Goal: Check status: Check status

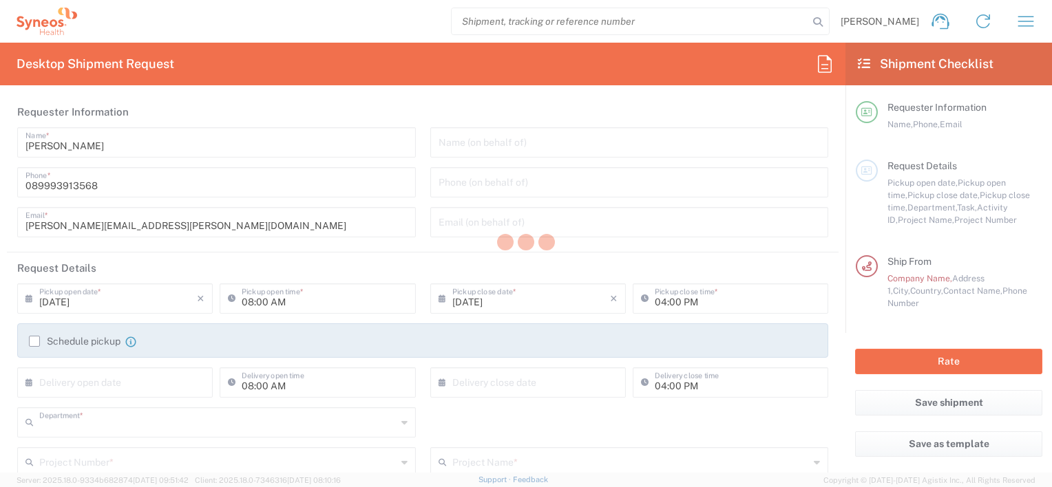
type input "3243"
type input "Syneos Health Germany GMBH"
type input "[GEOGRAPHIC_DATA]"
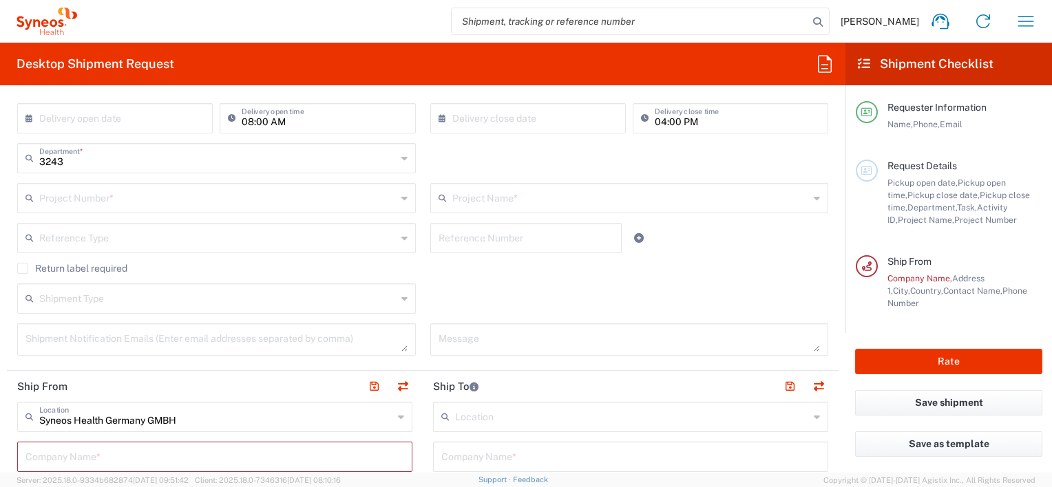
scroll to position [69, 0]
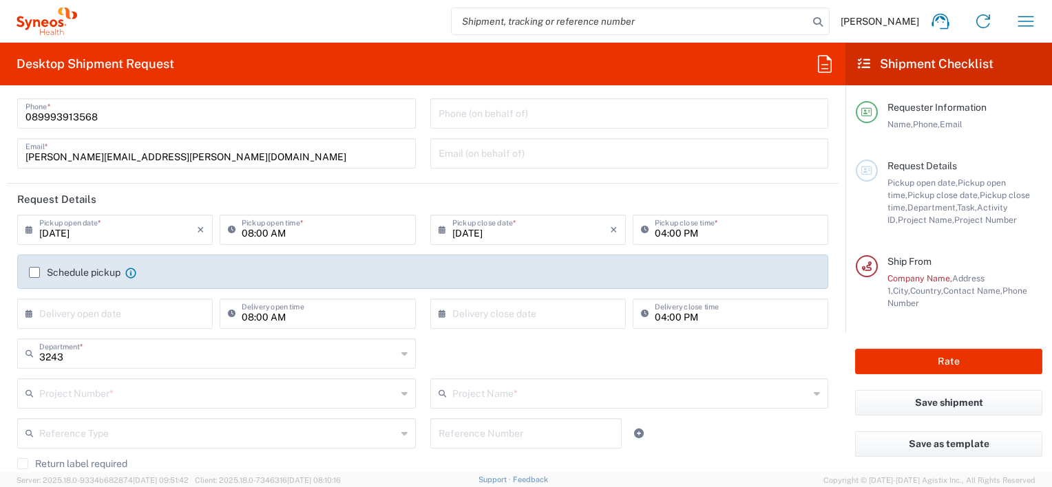
drag, startPoint x: 1022, startPoint y: 27, endPoint x: 916, endPoint y: 63, distance: 111.9
click at [1023, 26] on icon "button" at bounding box center [1026, 21] width 22 height 22
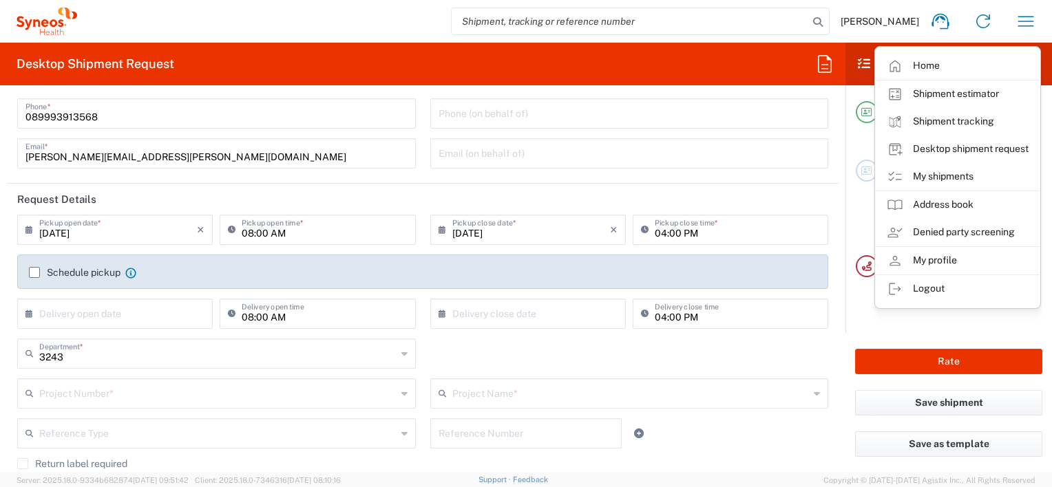
drag, startPoint x: 907, startPoint y: 174, endPoint x: 757, endPoint y: 0, distance: 229.9
click at [907, 174] on link "My shipments" at bounding box center [958, 177] width 164 height 28
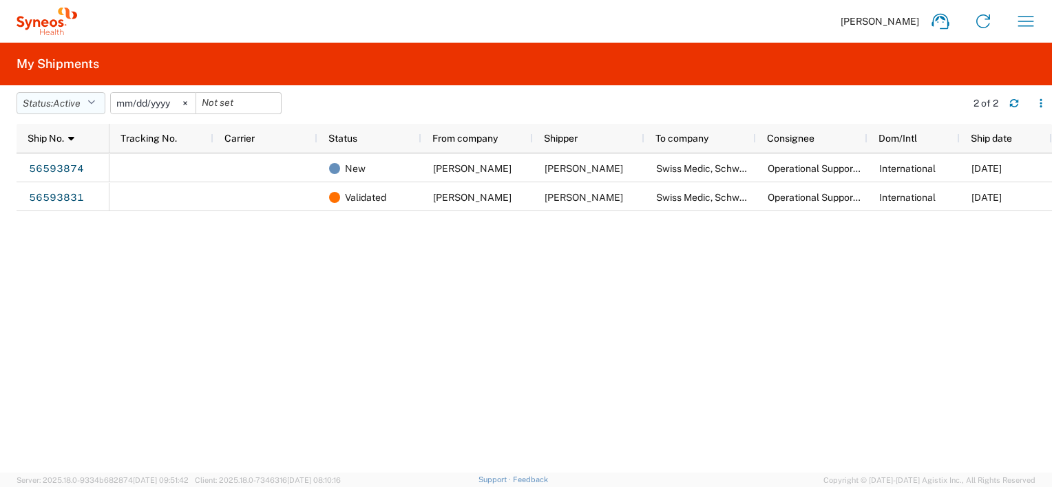
click at [95, 101] on icon "button" at bounding box center [91, 103] width 8 height 10
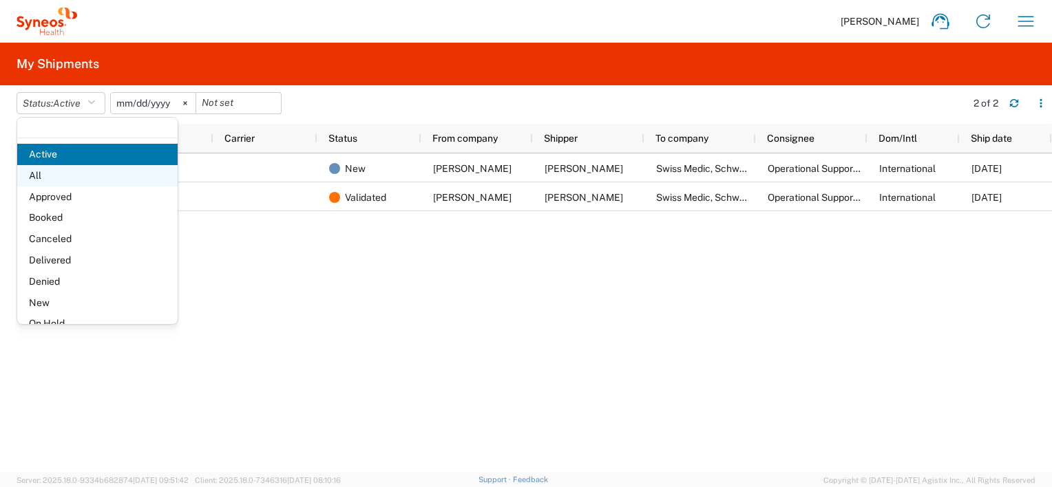
click at [42, 167] on span "All" at bounding box center [97, 175] width 160 height 21
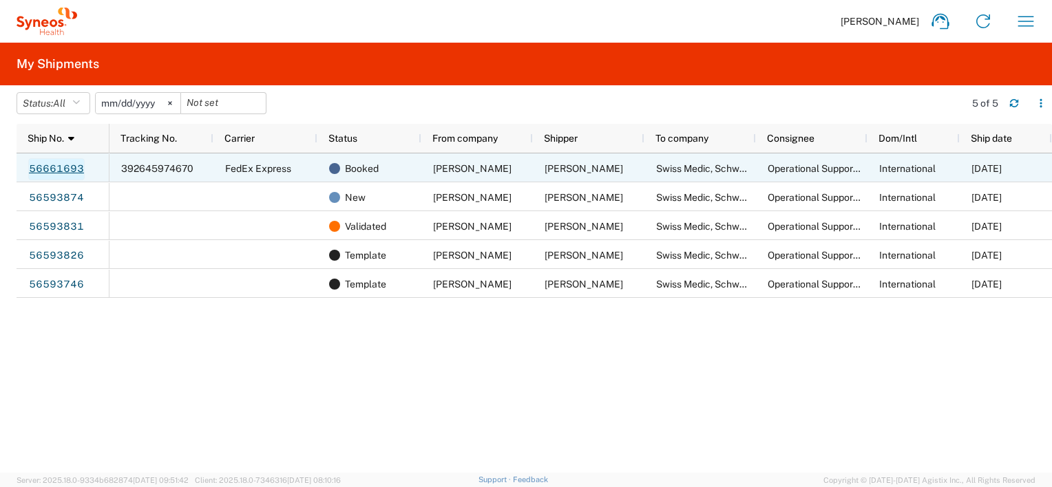
click at [57, 167] on link "56661693" at bounding box center [56, 169] width 56 height 22
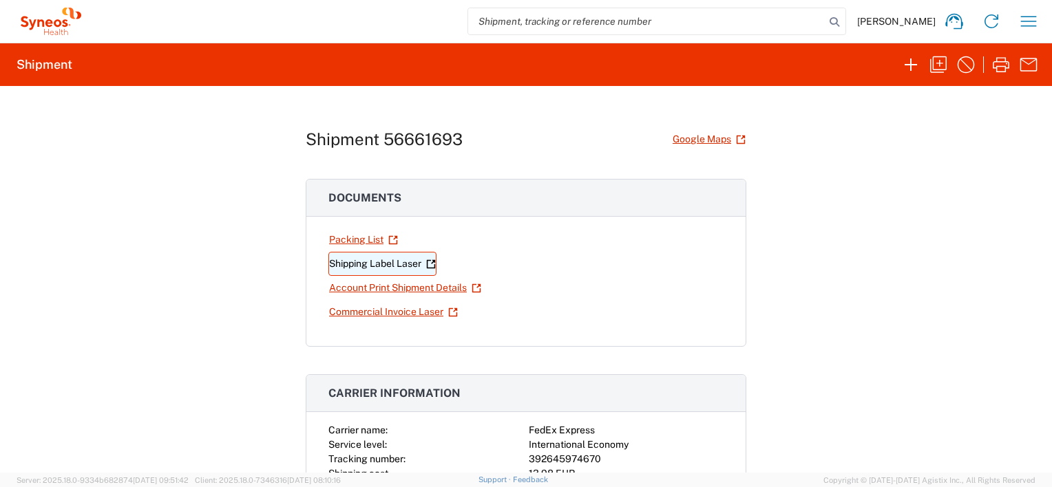
click at [355, 262] on link "Shipping Label Laser" at bounding box center [382, 264] width 108 height 24
